Goal: Transaction & Acquisition: Download file/media

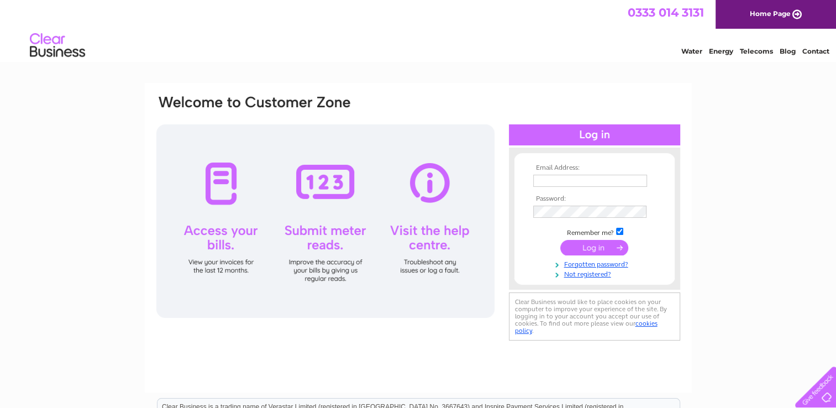
type input "info@kayscurling.com"
click at [596, 249] on input "submit" at bounding box center [594, 247] width 68 height 15
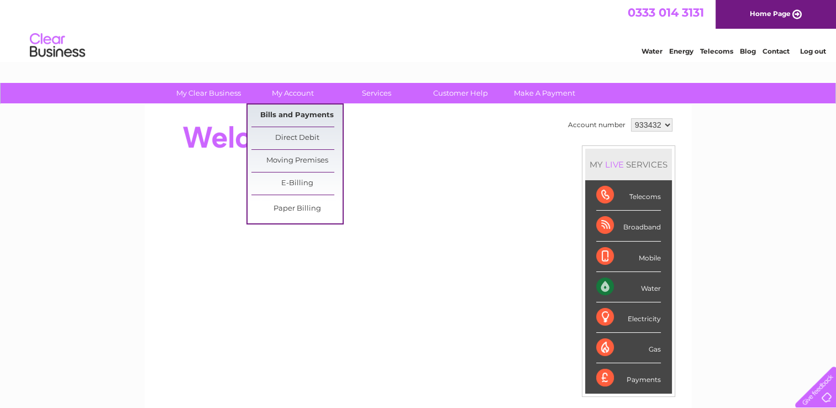
click at [295, 109] on link "Bills and Payments" at bounding box center [296, 115] width 91 height 22
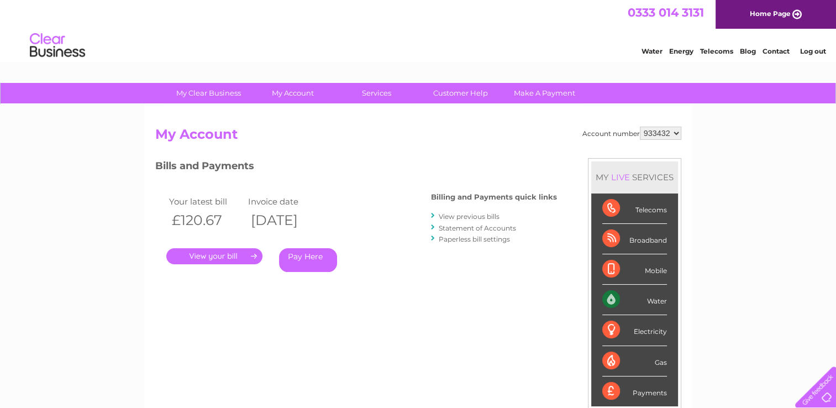
click at [239, 254] on link "." at bounding box center [214, 256] width 96 height 16
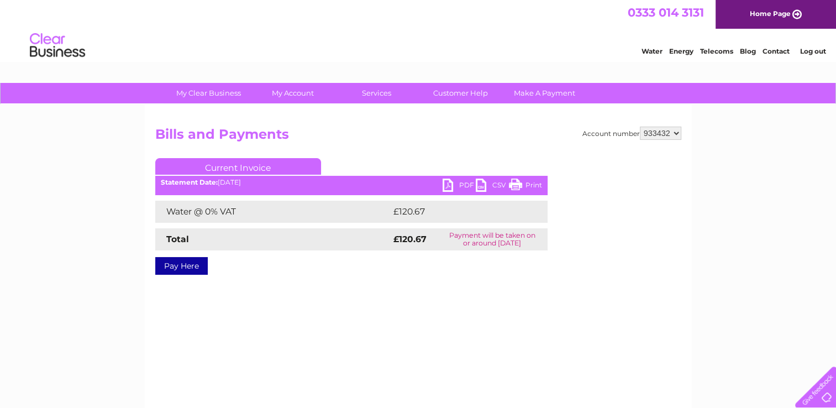
click at [453, 187] on link "PDF" at bounding box center [458, 186] width 33 height 16
